Goal: Information Seeking & Learning: Learn about a topic

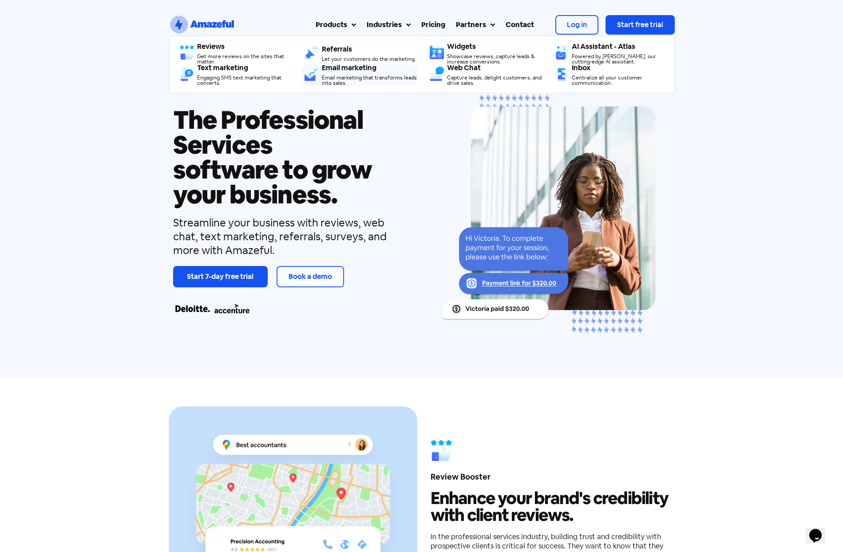
click at [351, 73] on div "Email marketing Email marketing that transforms leads into sales." at bounding box center [369, 74] width 95 height 21
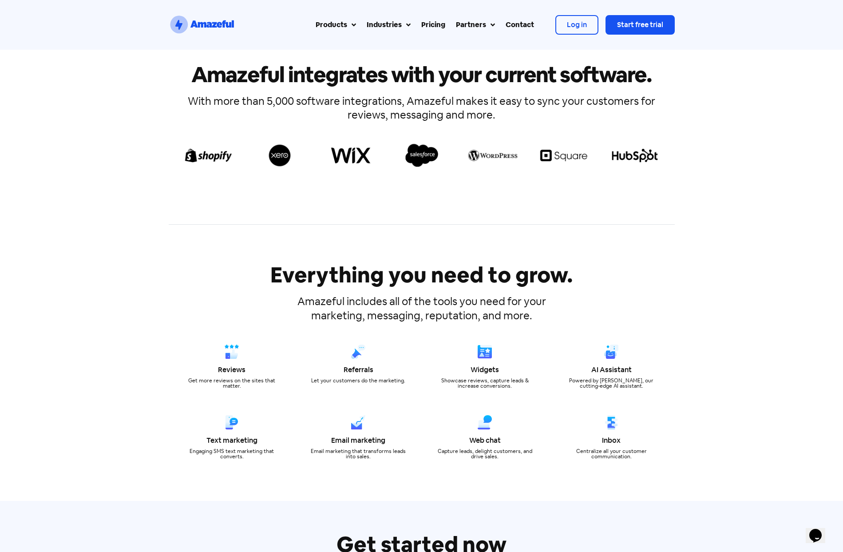
scroll to position [2254, 0]
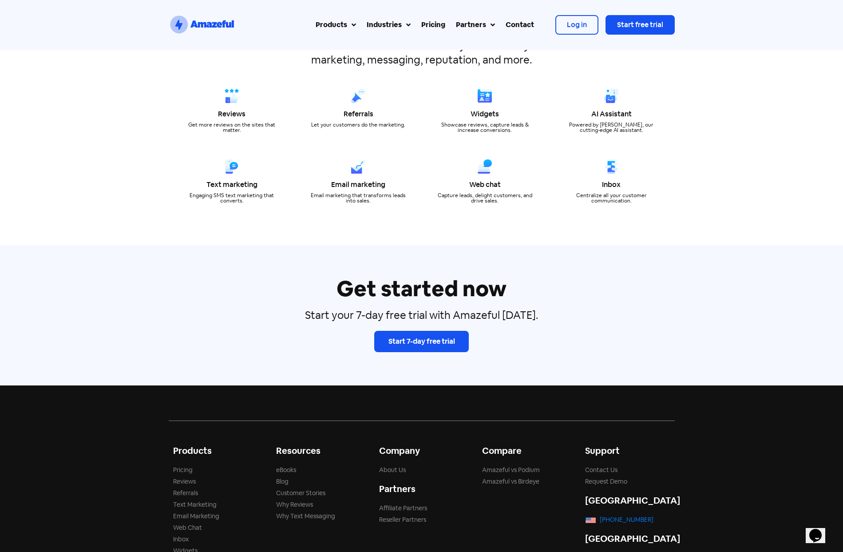
click at [427, 20] on div "Pricing" at bounding box center [433, 25] width 24 height 11
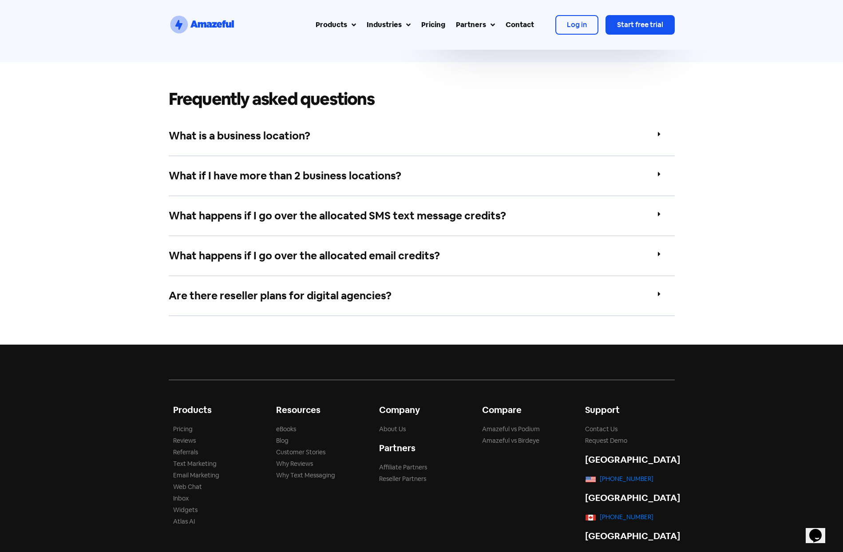
scroll to position [642, 0]
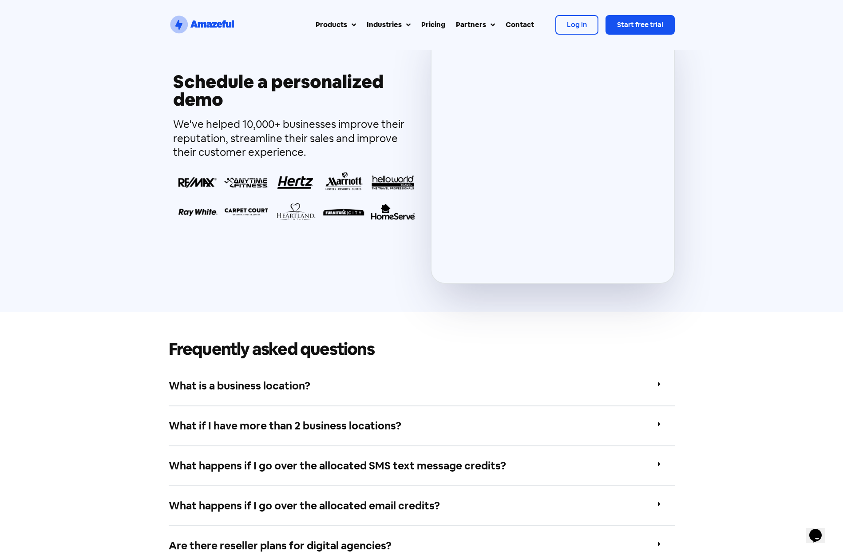
click at [429, 384] on div "What is a business location?" at bounding box center [422, 386] width 506 height 40
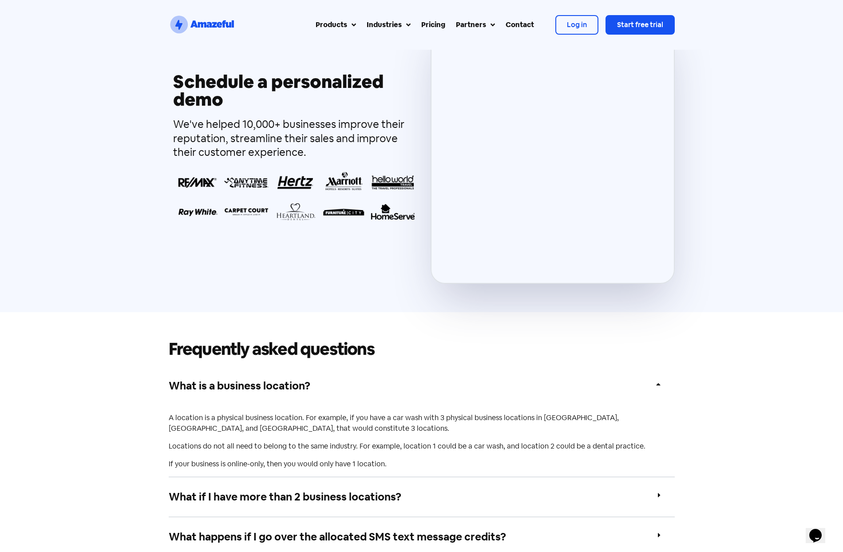
click at [431, 386] on div "What is a business location?" at bounding box center [422, 385] width 506 height 39
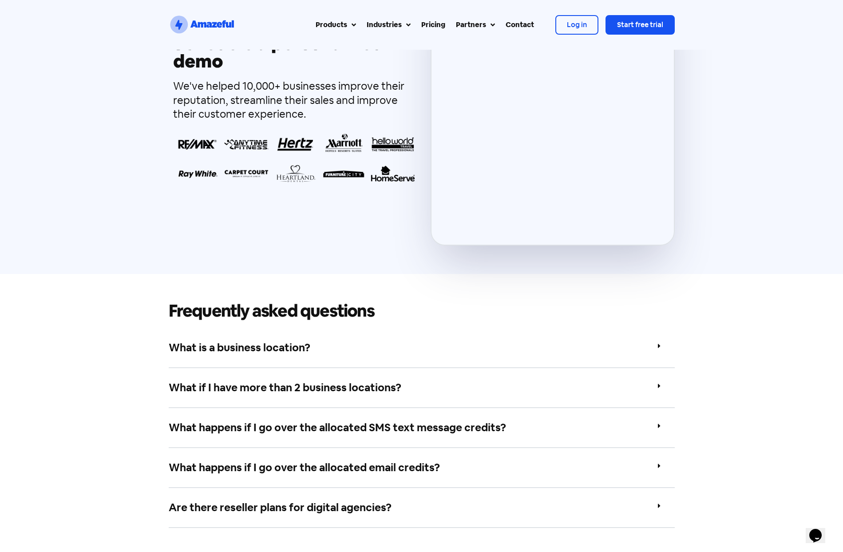
scroll to position [732, 0]
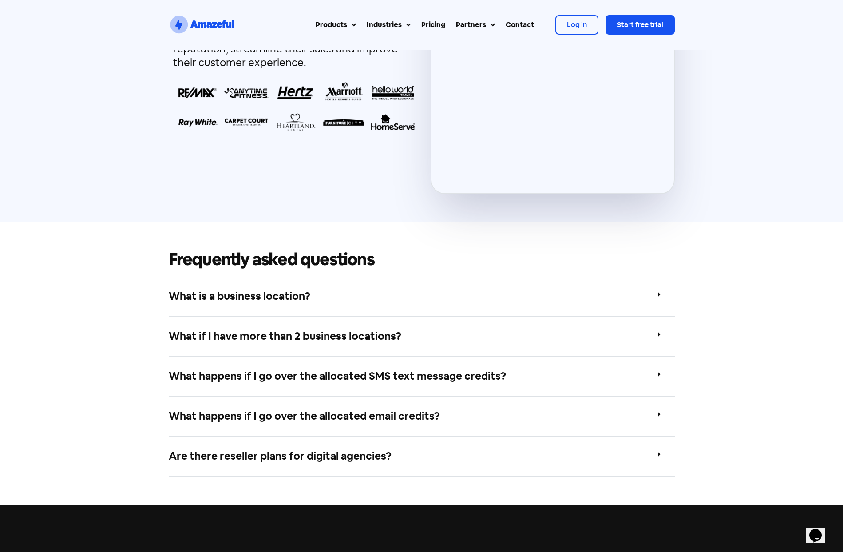
click at [468, 407] on div "What happens if I go over the allocated email credits?" at bounding box center [422, 416] width 506 height 40
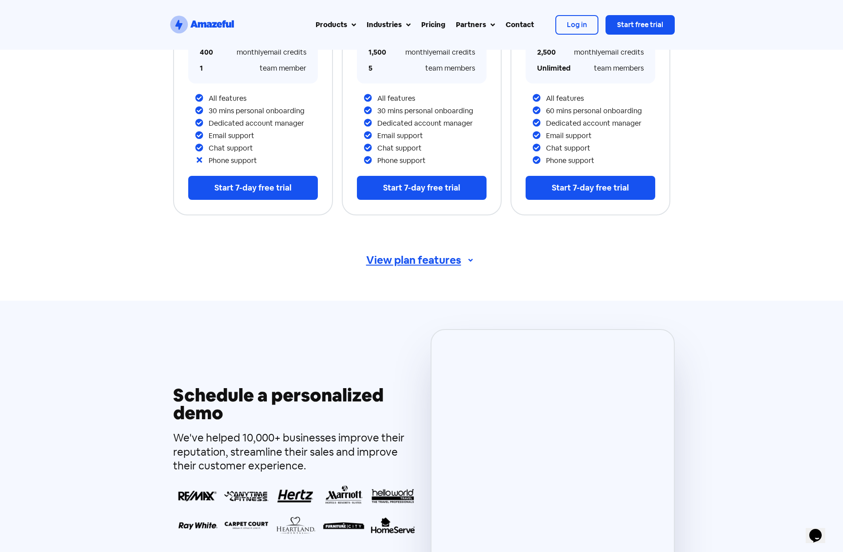
scroll to position [0, 0]
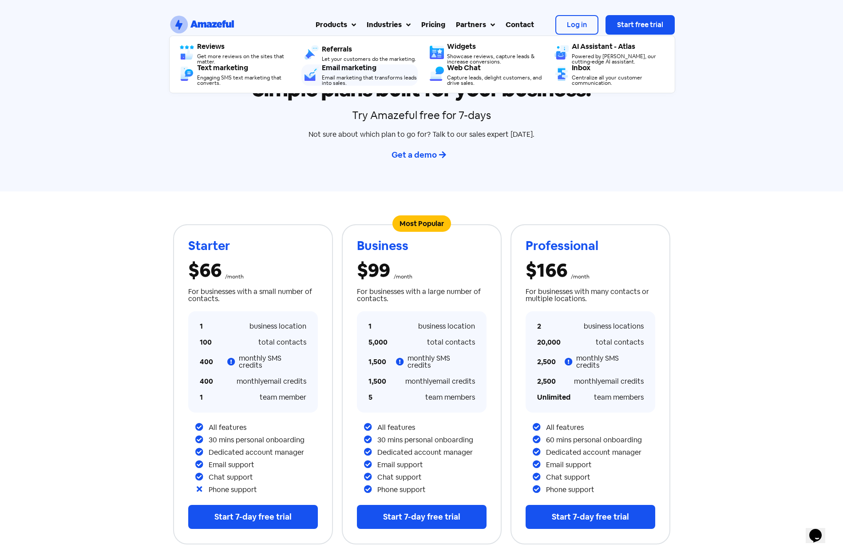
click at [351, 76] on div "Email marketing that transforms leads into sales." at bounding box center [369, 80] width 95 height 11
